Goal: Task Accomplishment & Management: Manage account settings

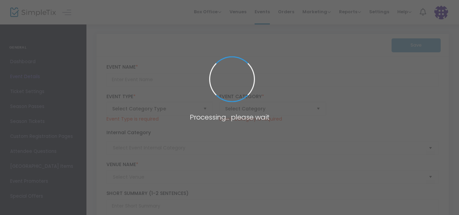
type input "Wicked Smart Horn Band - Archived"
type textarea "The Wicked Smart Horn Band is a dynamic musical ensemble known for their high-e…"
type input "Tickets"
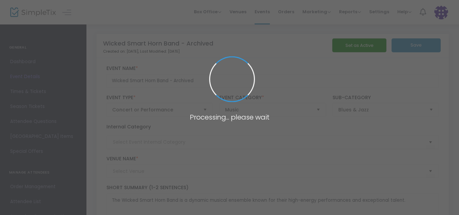
type input "Medallion Opera House"
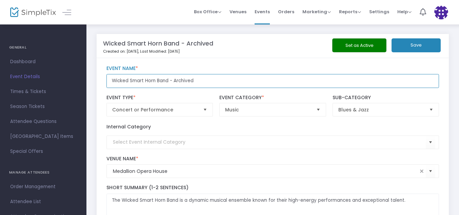
click at [266, 82] on input "Wicked Smart Horn Band - Archived" at bounding box center [272, 81] width 333 height 14
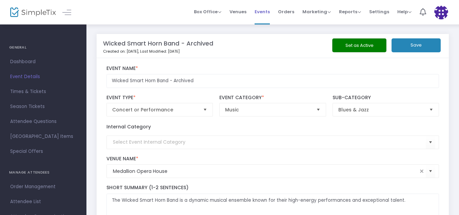
click at [270, 13] on span "Events" at bounding box center [262, 11] width 15 height 17
click at [0, 0] on span at bounding box center [0, 0] width 0 height 0
